Goal: Task Accomplishment & Management: Manage account settings

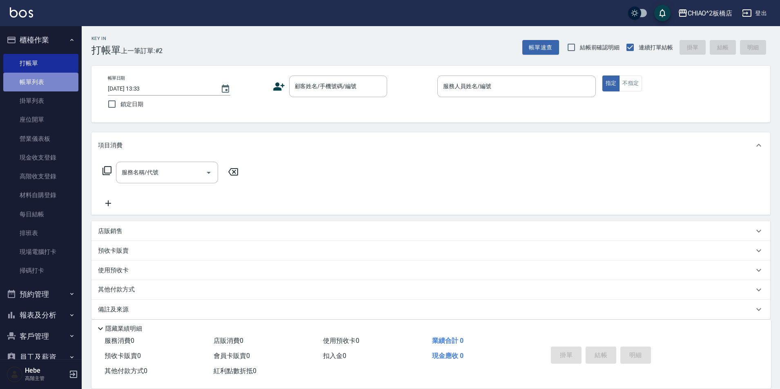
click at [53, 83] on link "帳單列表" at bounding box center [40, 82] width 75 height 19
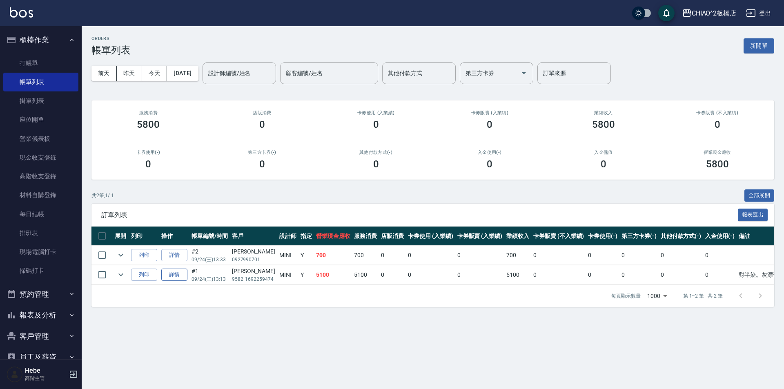
click at [165, 279] on link "詳情" at bounding box center [174, 275] width 26 height 13
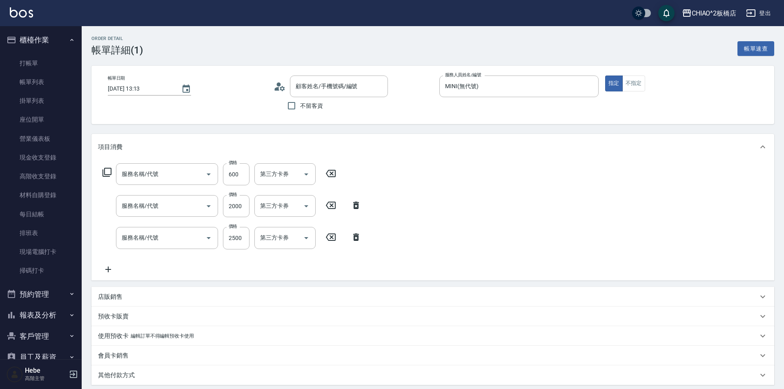
type input "[DATE] 13:13"
type input "MINI(無代號)"
type input "對半染。灰漂膏*9%(新生髮)。上半底色4/1+3/0+3%"
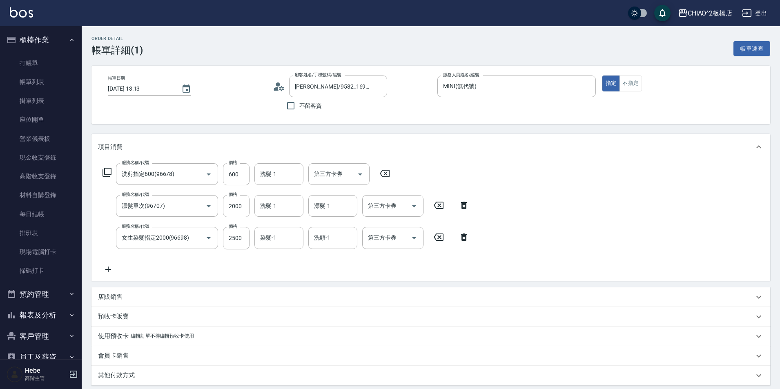
type input "[PERSON_NAME]/9582_1692259474/null"
type input "洗剪指定600(96678)"
type input "漂髮單次(96707)"
type input "女生染髮指定2000(96698)"
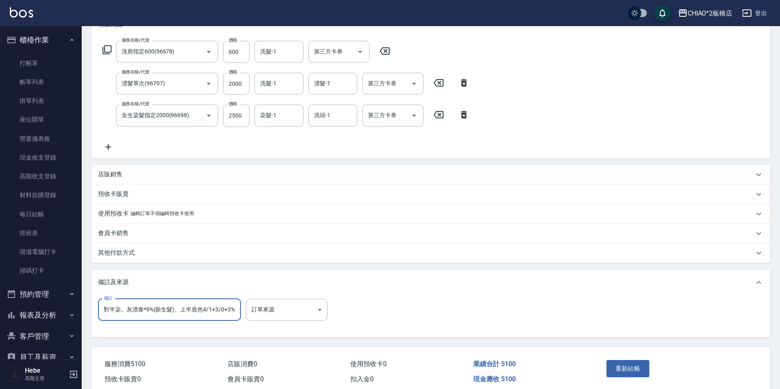
click at [150, 311] on input "對半染。灰漂膏*9%(新生髮)。上半底色4/1+3/0+3%" at bounding box center [169, 310] width 143 height 22
click at [219, 313] on input "對半染。灰漂膏*12%(新生髮)。上半底色4/1+3/0+3%" at bounding box center [169, 310] width 143 height 22
type input "對半染。灰漂膏*12%(新生髮)。上半底色 3/0+3%"
click at [630, 372] on button "重新結帳" at bounding box center [628, 368] width 43 height 17
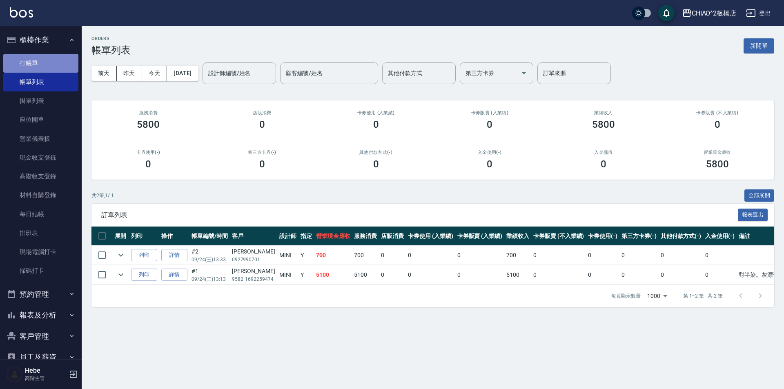
click at [49, 69] on link "打帳單" at bounding box center [40, 63] width 75 height 19
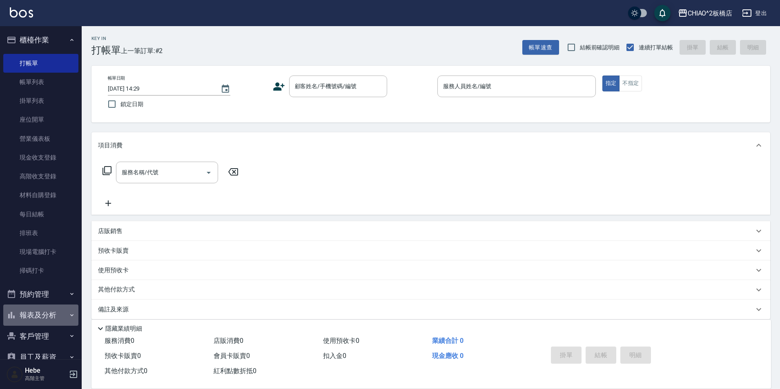
click at [52, 312] on button "報表及分析" at bounding box center [40, 315] width 75 height 21
click at [47, 335] on link "報表目錄" at bounding box center [40, 338] width 75 height 19
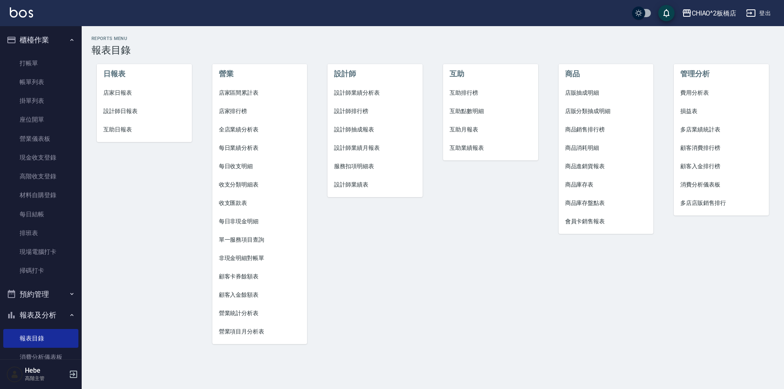
click at [349, 148] on span "設計師業績月報表" at bounding box center [375, 148] width 82 height 9
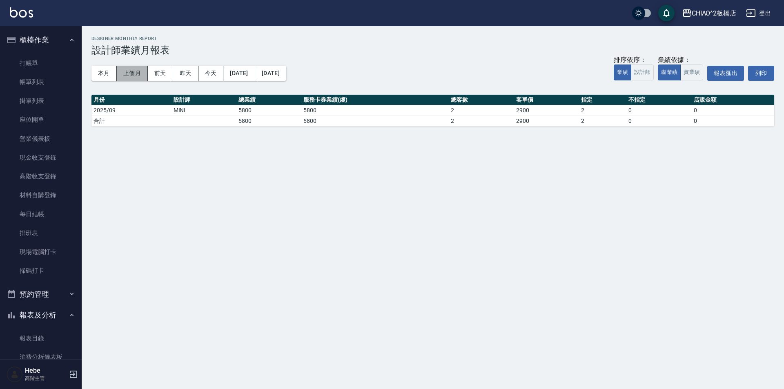
click at [125, 76] on button "上個月" at bounding box center [132, 73] width 31 height 15
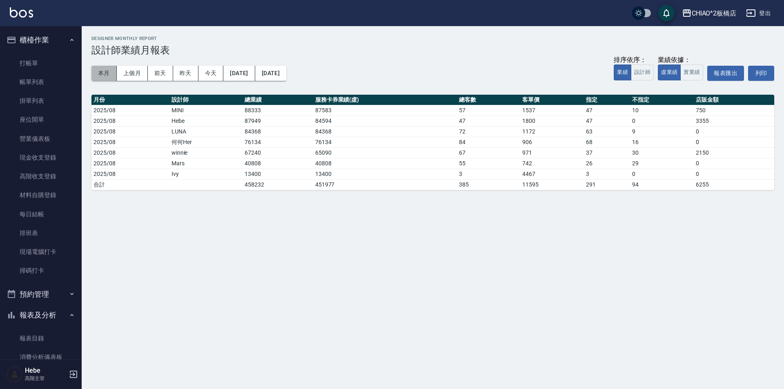
click at [108, 75] on button "本月" at bounding box center [104, 73] width 25 height 15
click at [44, 68] on link "打帳單" at bounding box center [40, 63] width 75 height 19
